Goal: Register for event/course

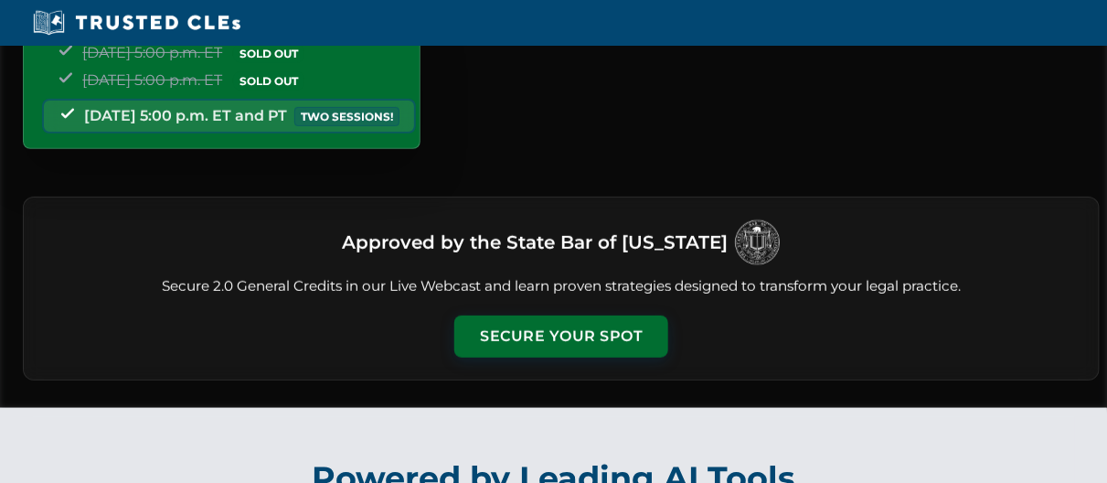
scroll to position [293, 0]
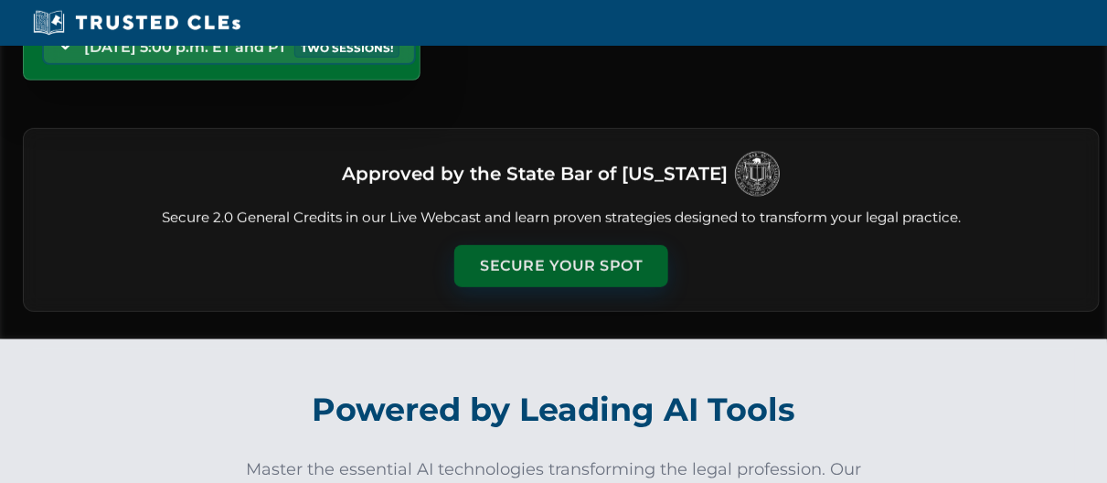
click at [556, 280] on button "Secure Your Spot" at bounding box center [561, 266] width 214 height 42
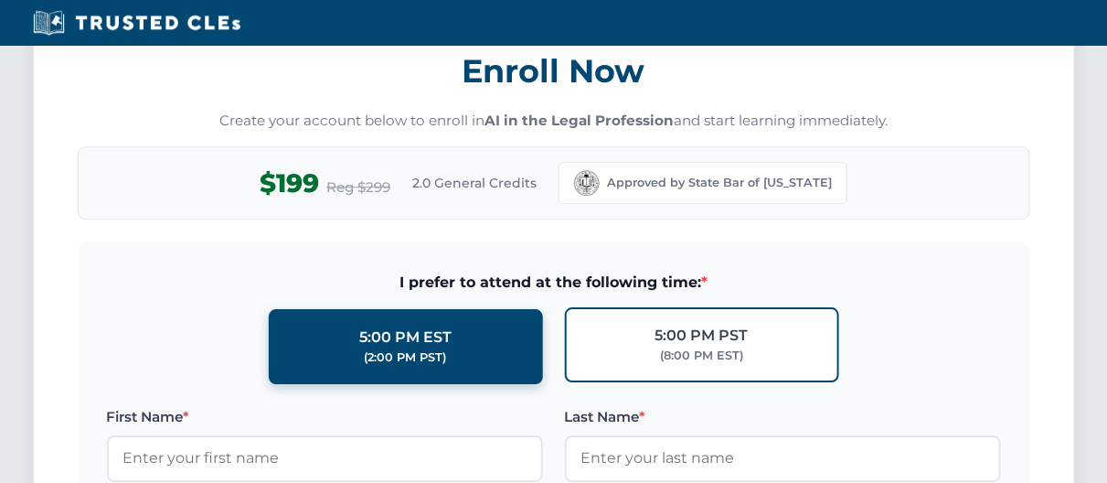
click at [670, 336] on div "5:00 PM PST" at bounding box center [701, 336] width 93 height 24
click at [0, 0] on input "5:00 PM PST (8:00 PM EST)" at bounding box center [0, 0] width 0 height 0
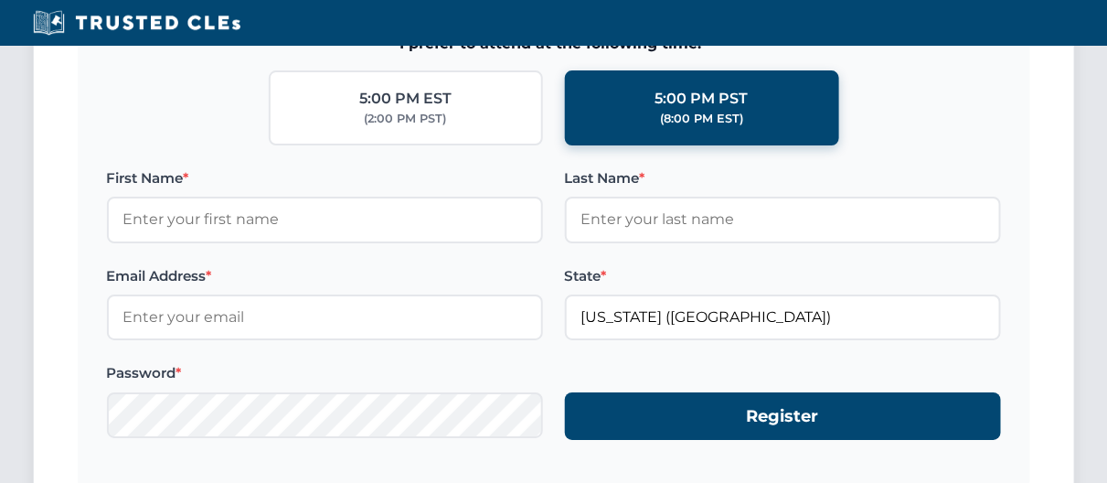
scroll to position [1849, 0]
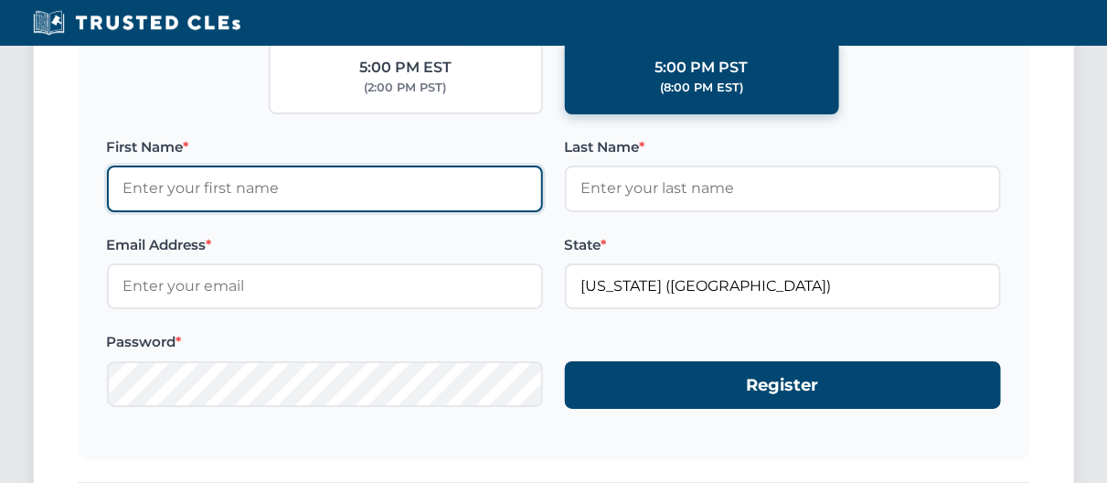
click at [269, 189] on input "First Name *" at bounding box center [325, 188] width 436 height 46
type input "GEORGE"
type input "TUTTLE Sr."
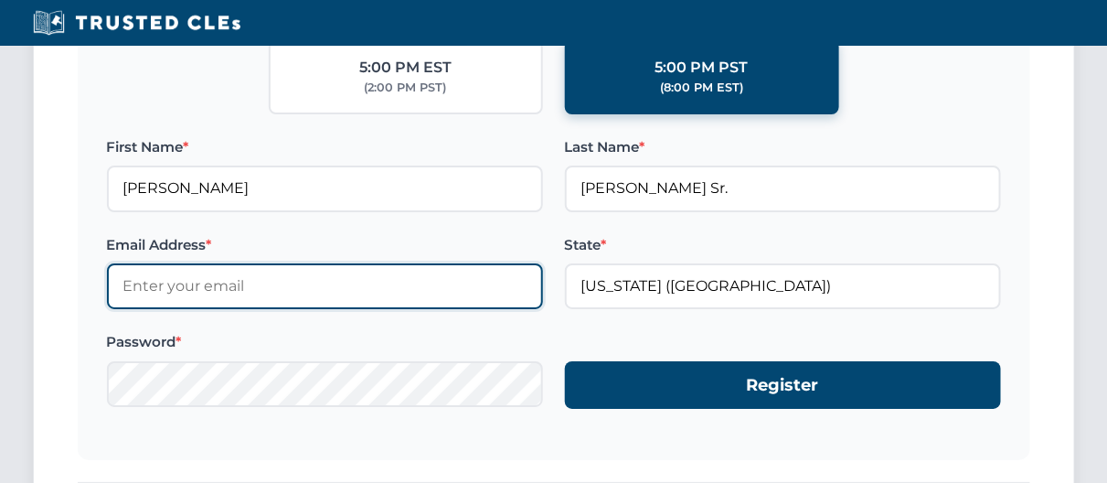
type input "george.tuttle.sr@tuttlelaw.com"
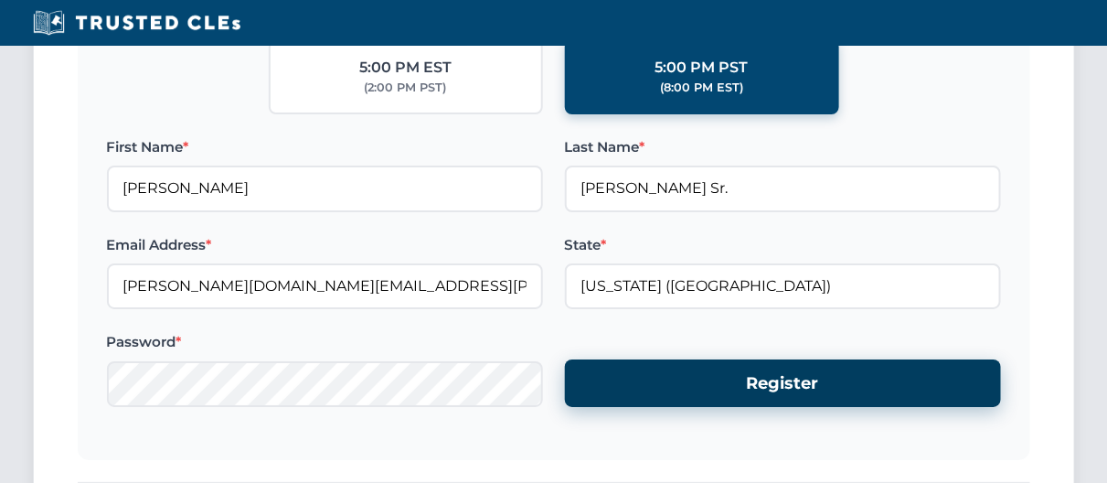
click at [786, 385] on button "Register" at bounding box center [783, 383] width 436 height 48
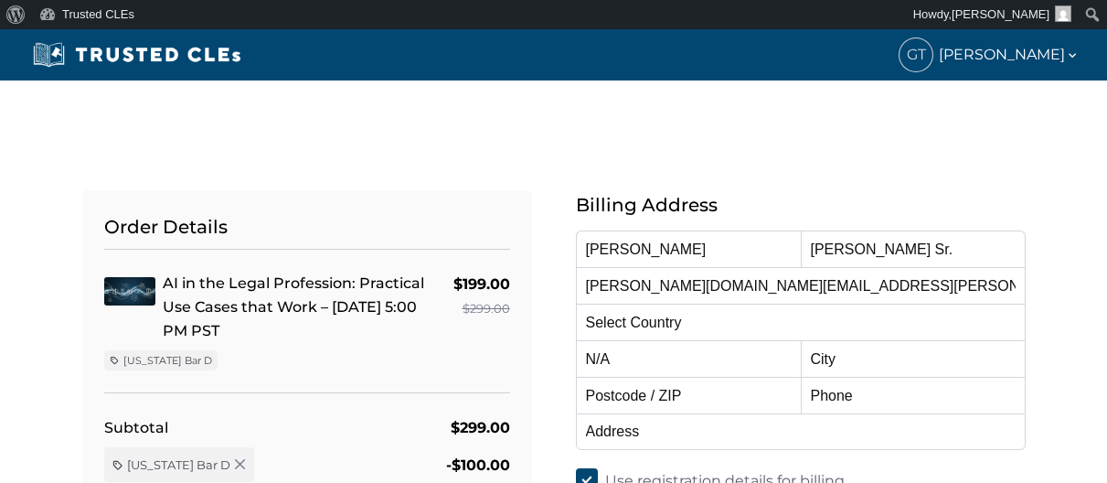
select select "[GEOGRAPHIC_DATA]"
select select "[US_STATE]"
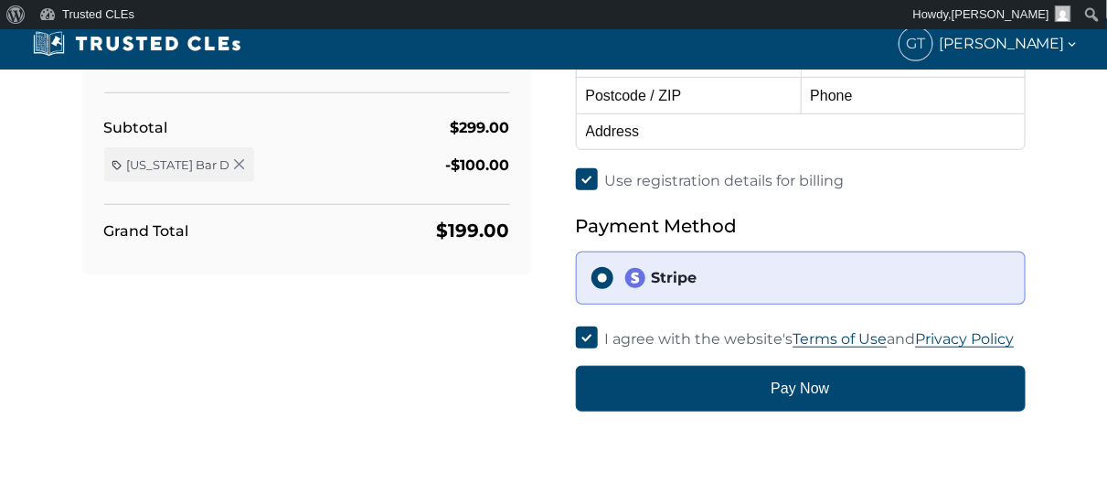
scroll to position [347, 0]
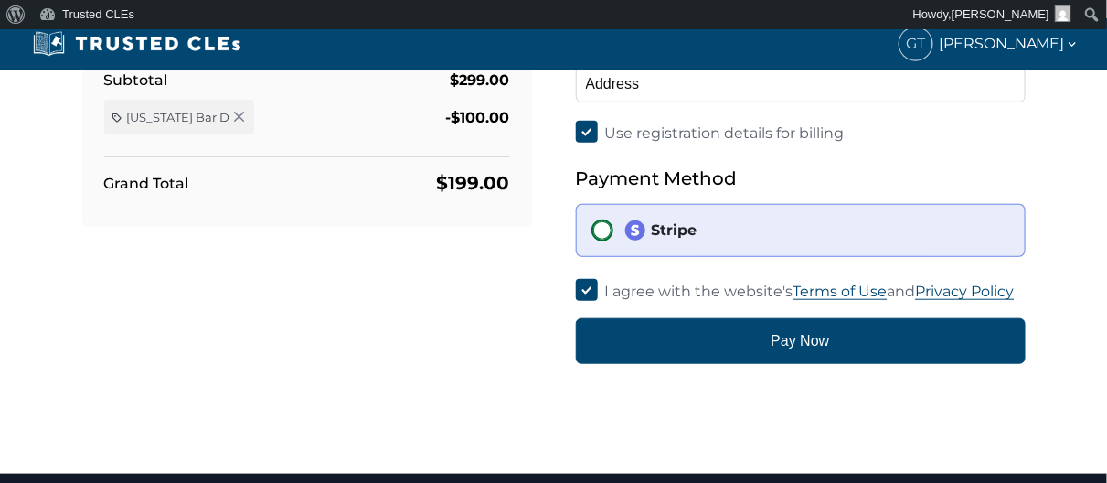
click at [601, 228] on input "Stripe" at bounding box center [602, 230] width 22 height 22
click at [602, 231] on input "Stripe" at bounding box center [602, 230] width 22 height 22
click at [603, 231] on input "Stripe" at bounding box center [602, 230] width 22 height 22
click at [636, 231] on img at bounding box center [635, 230] width 22 height 22
click at [613, 231] on input "Stripe" at bounding box center [602, 230] width 22 height 22
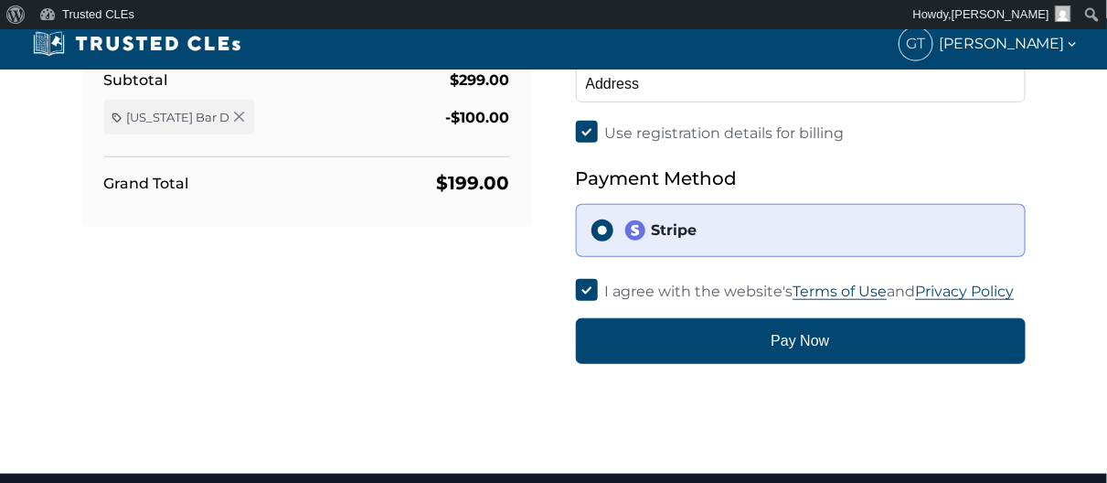
click at [641, 224] on img at bounding box center [635, 230] width 22 height 22
click at [613, 224] on input "Stripe" at bounding box center [602, 230] width 22 height 22
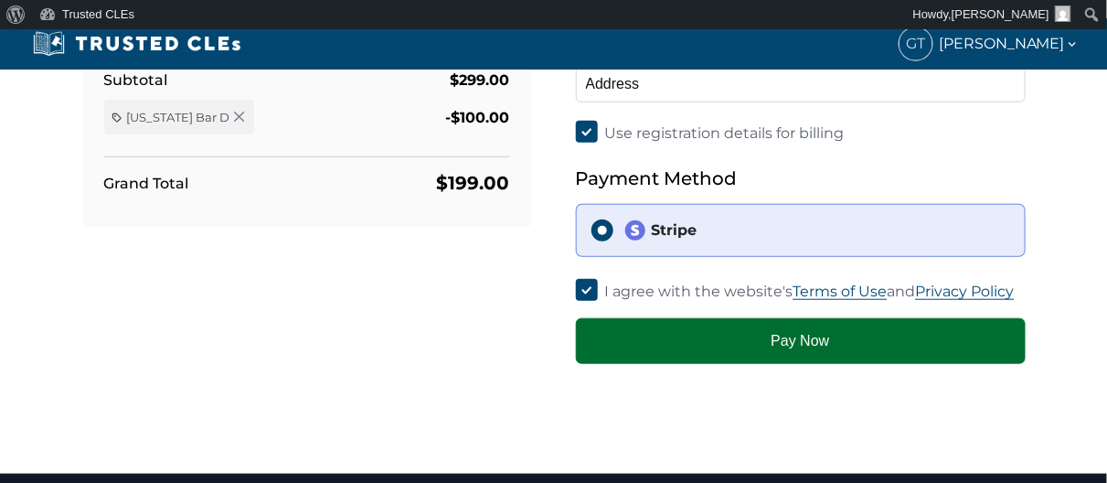
click at [796, 340] on button "Pay Now" at bounding box center [801, 341] width 450 height 46
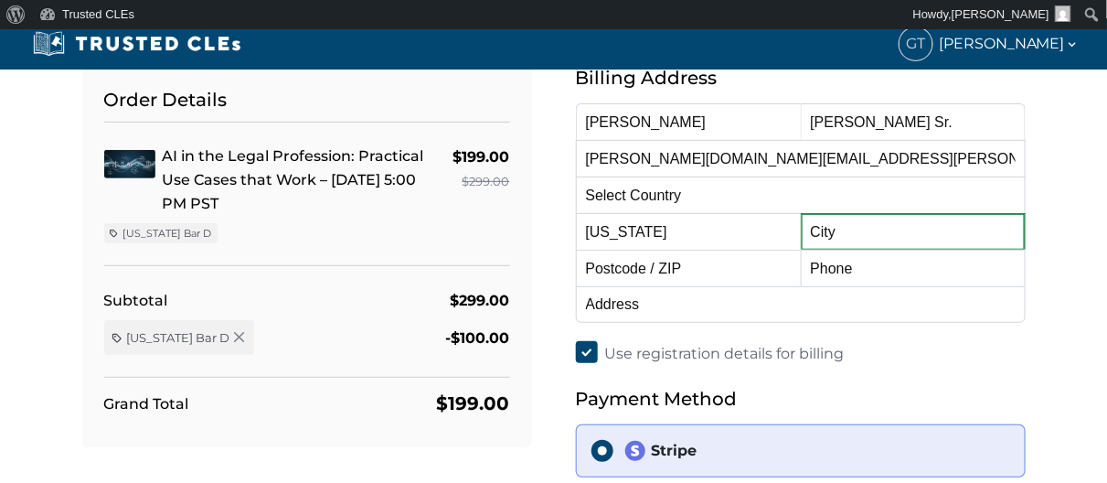
scroll to position [117, 0]
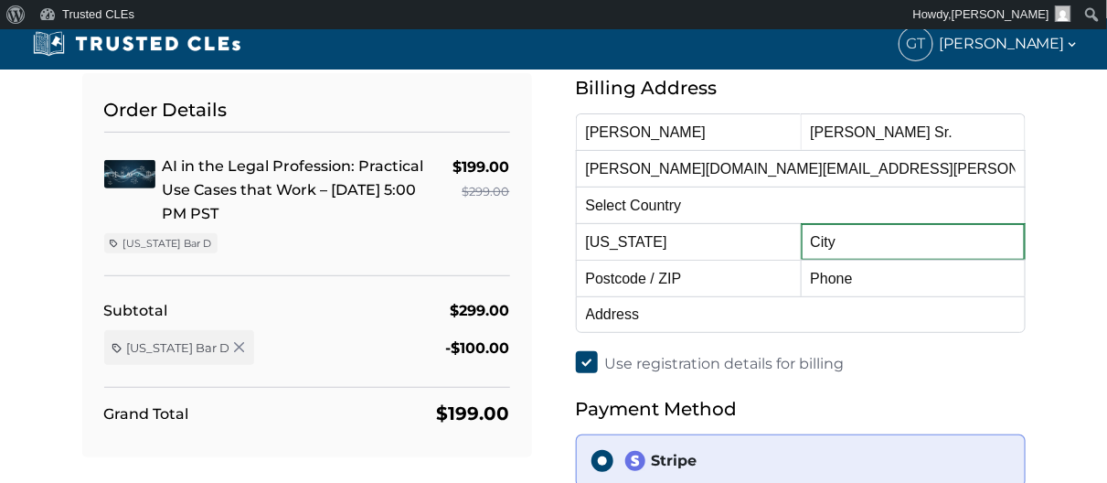
click at [842, 240] on input "text" at bounding box center [913, 241] width 225 height 37
type input "San Rafael"
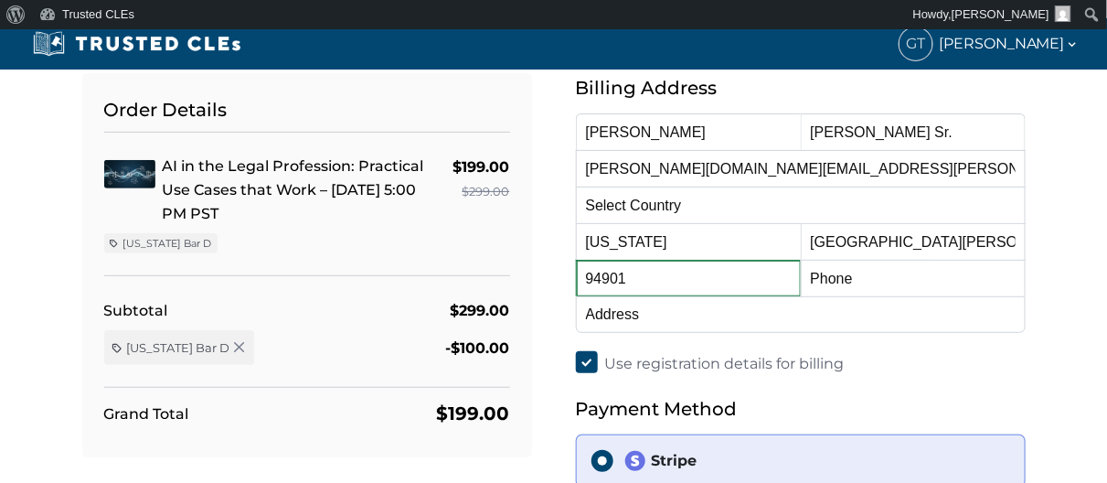
type input "94901"
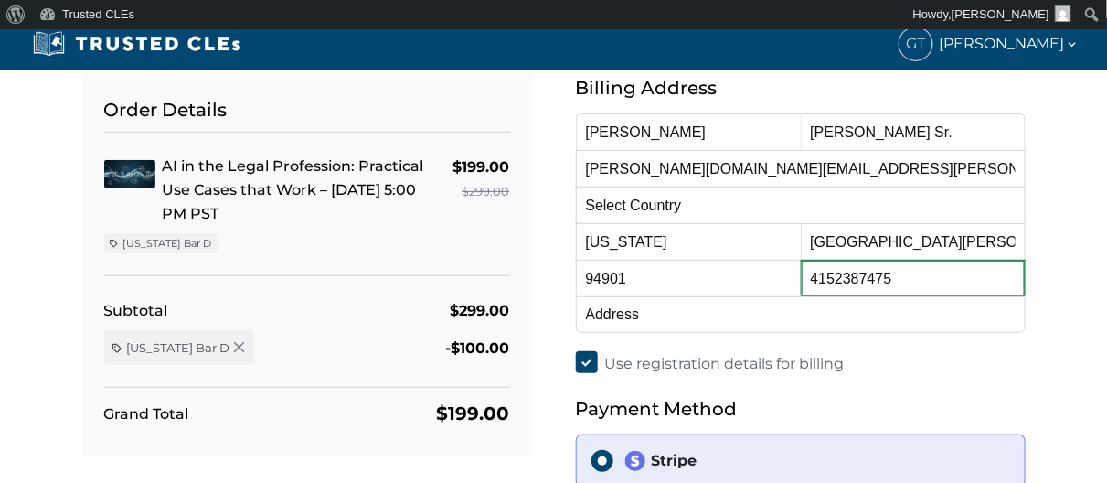
type input "4152387475"
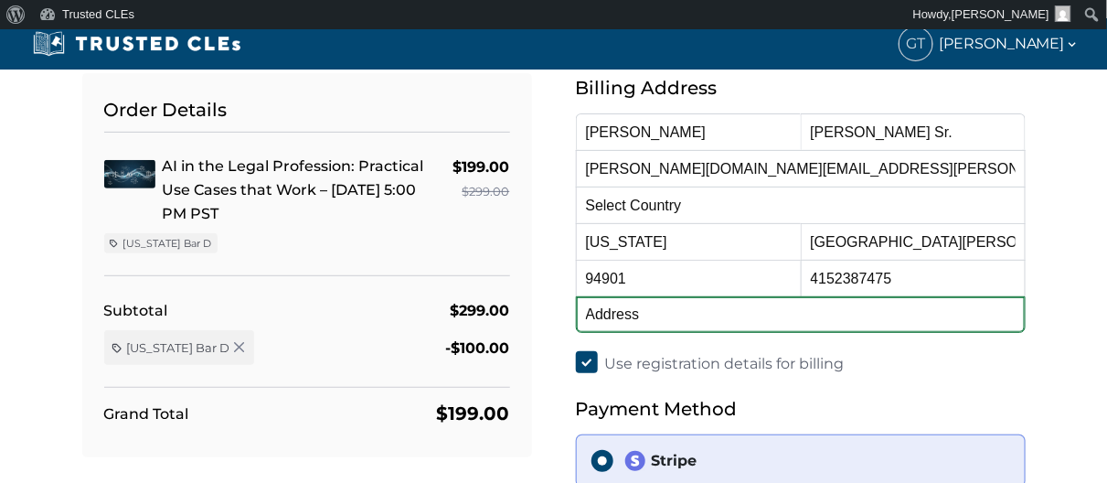
click at [738, 317] on input "text" at bounding box center [801, 314] width 450 height 37
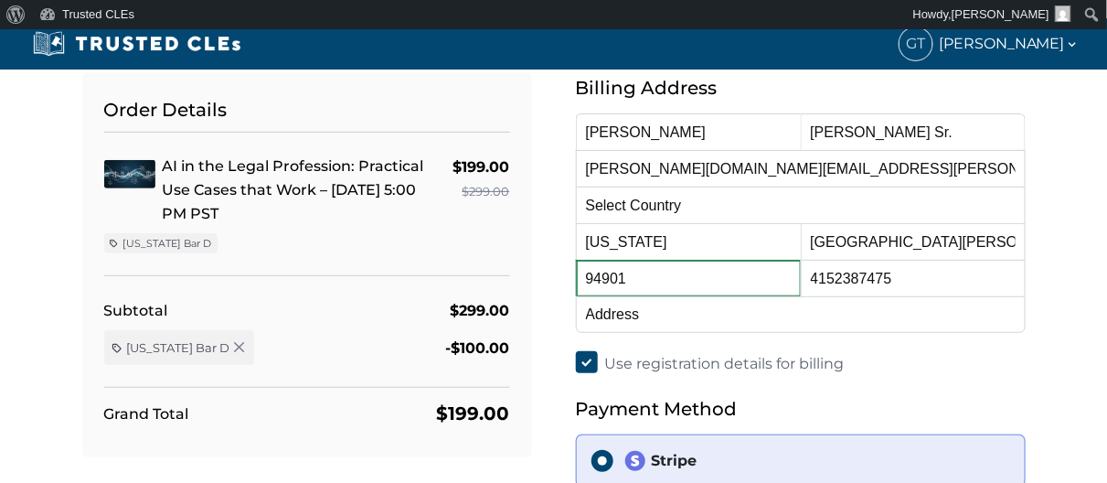
click at [701, 282] on input "94901" at bounding box center [688, 278] width 225 height 37
type input "94903"
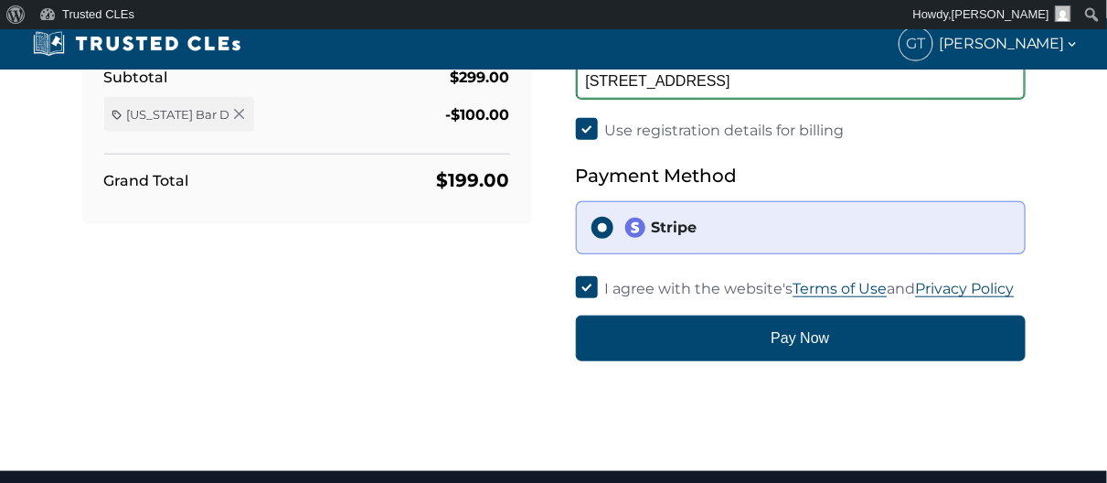
scroll to position [366, 0]
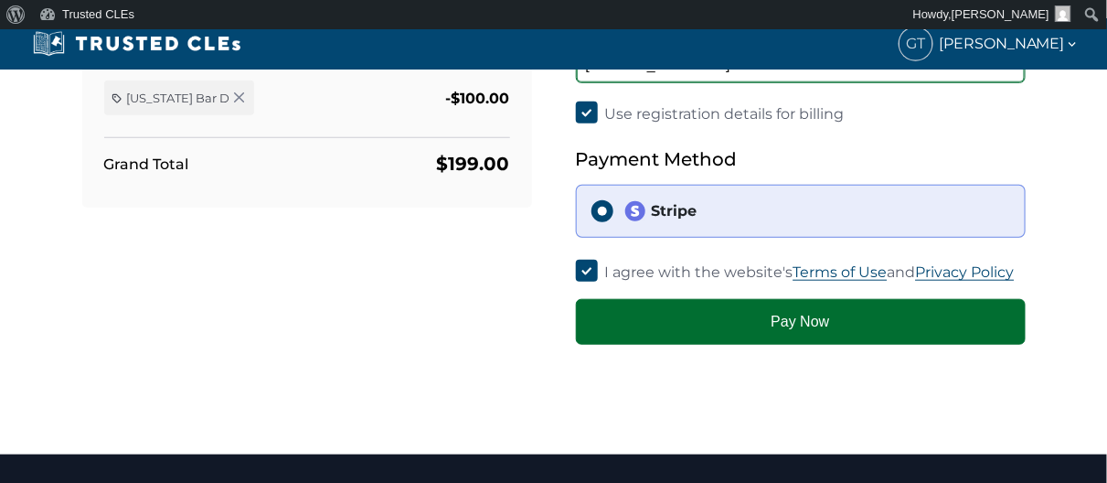
type input "3950 Civic Center Dr. #102"
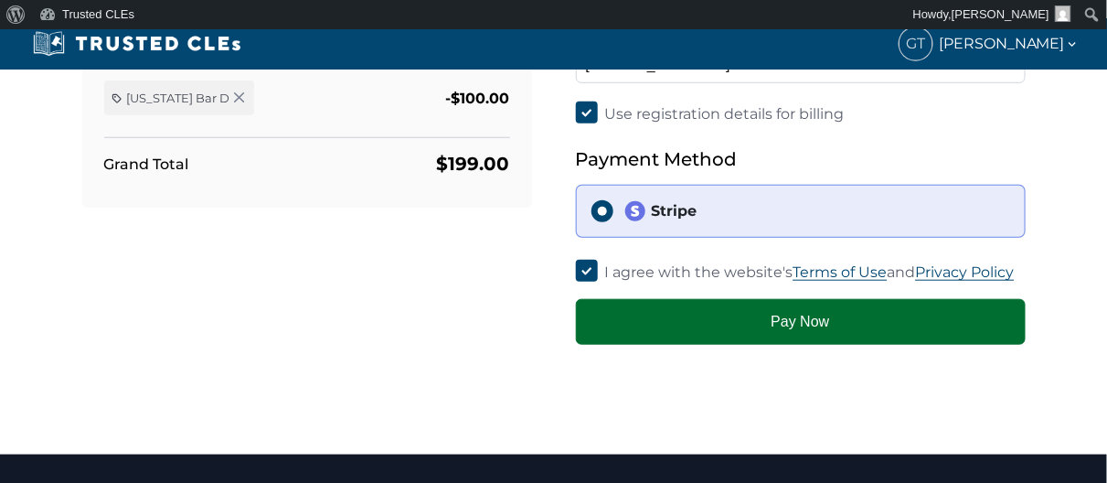
click at [792, 321] on button "Pay Now" at bounding box center [801, 322] width 450 height 46
